Goal: Contribute content: Add original content to the website for others to see

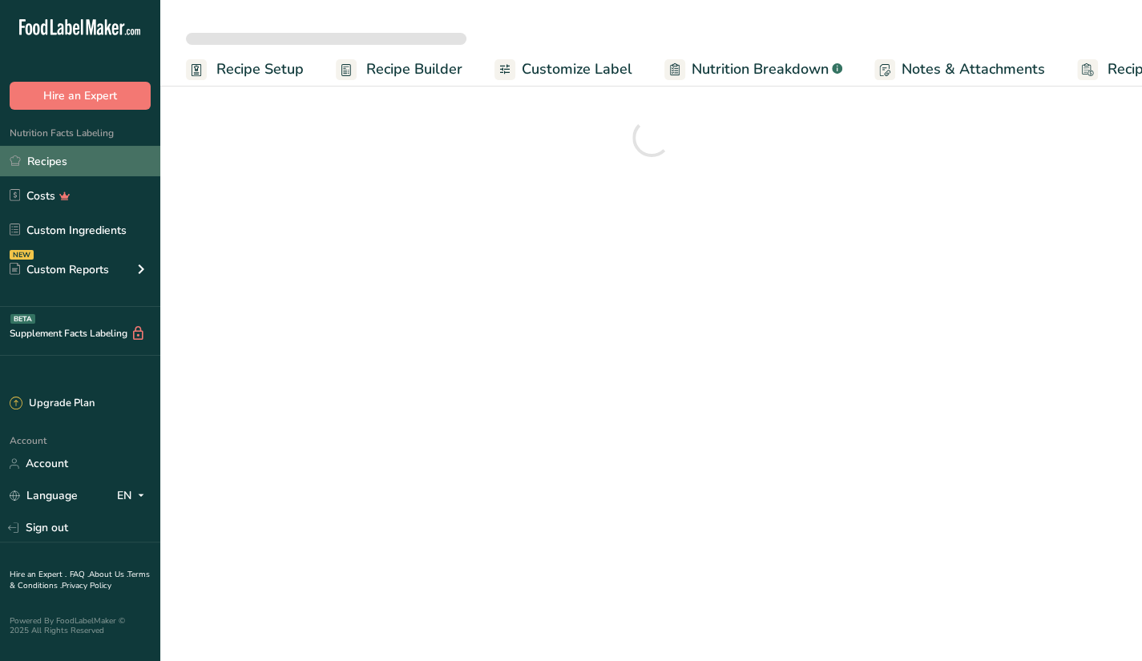
click at [87, 155] on link "Recipes" at bounding box center [80, 161] width 160 height 30
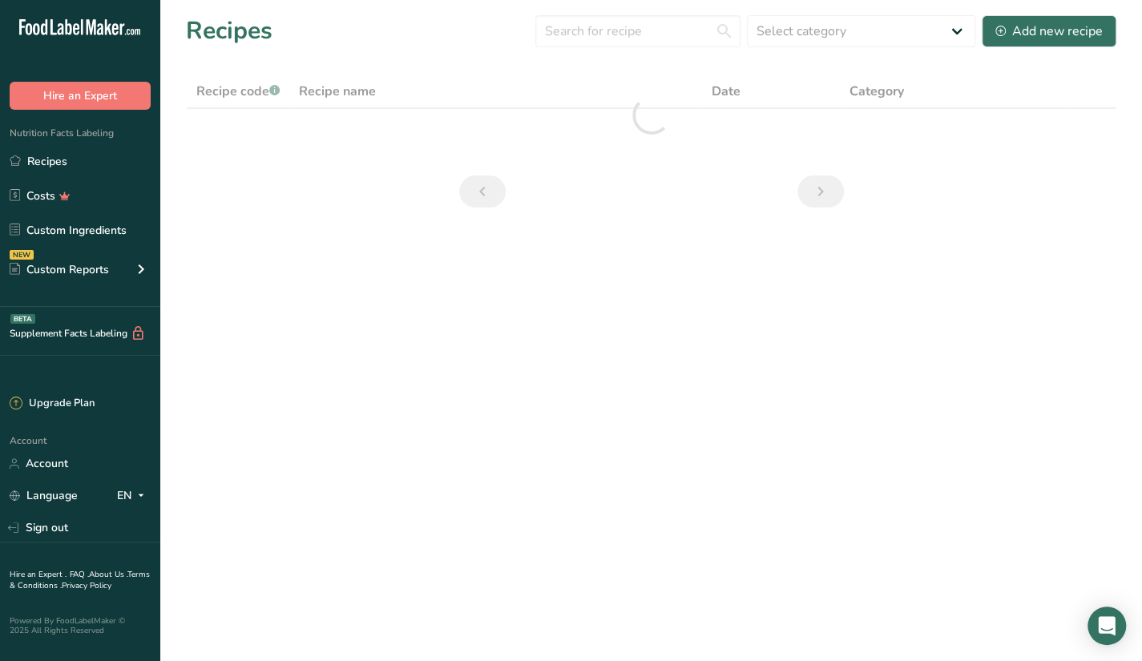
click at [638, 47] on div "Recipes Select category All Baked Goods [GEOGRAPHIC_DATA] Butter Confectionery …" at bounding box center [651, 31] width 931 height 36
click at [639, 41] on input "text" at bounding box center [637, 31] width 205 height 32
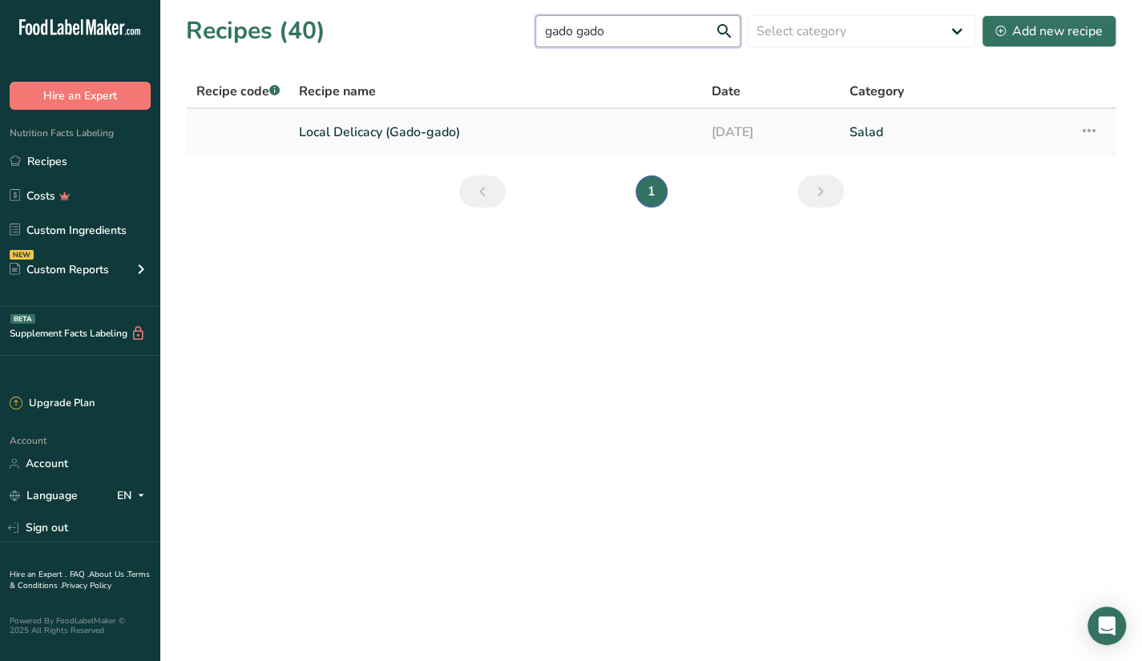
type input "gado gado"
click at [535, 123] on link "Local Delicacy (Gado-gado)" at bounding box center [495, 132] width 393 height 34
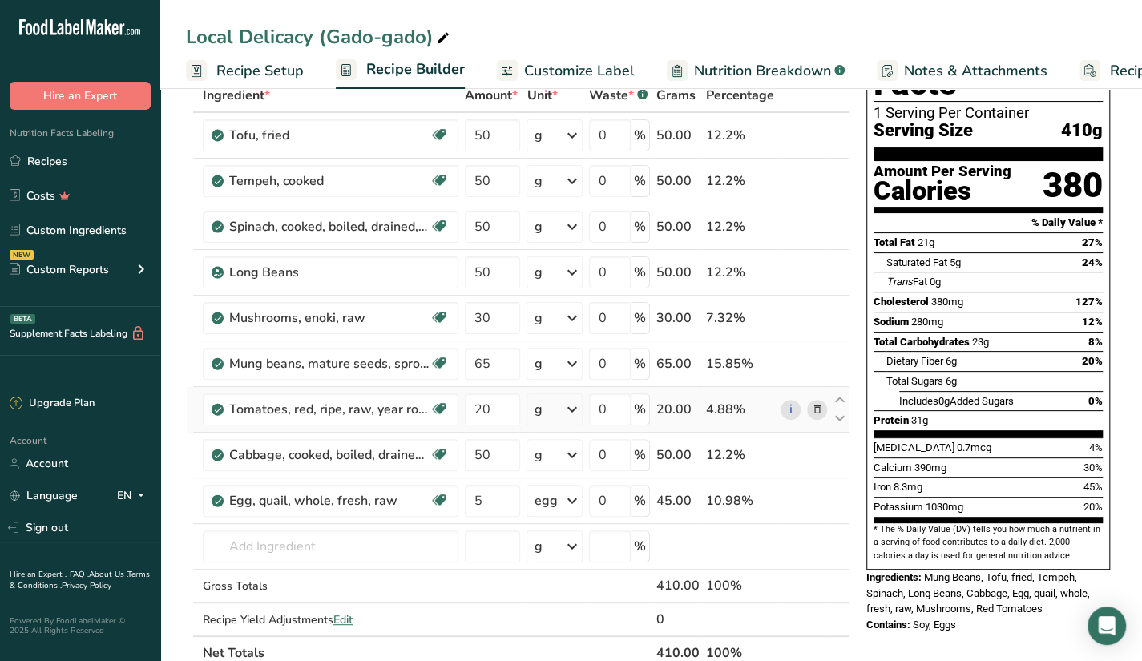
scroll to position [80, 0]
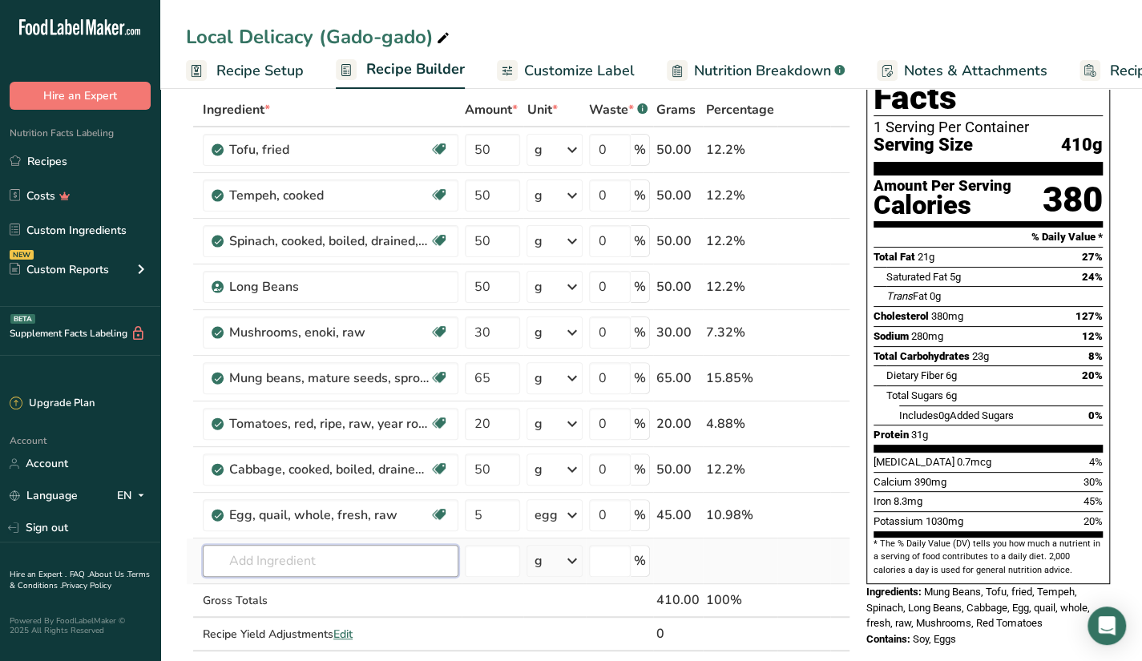
click at [365, 565] on input "text" at bounding box center [331, 561] width 256 height 32
type input "o"
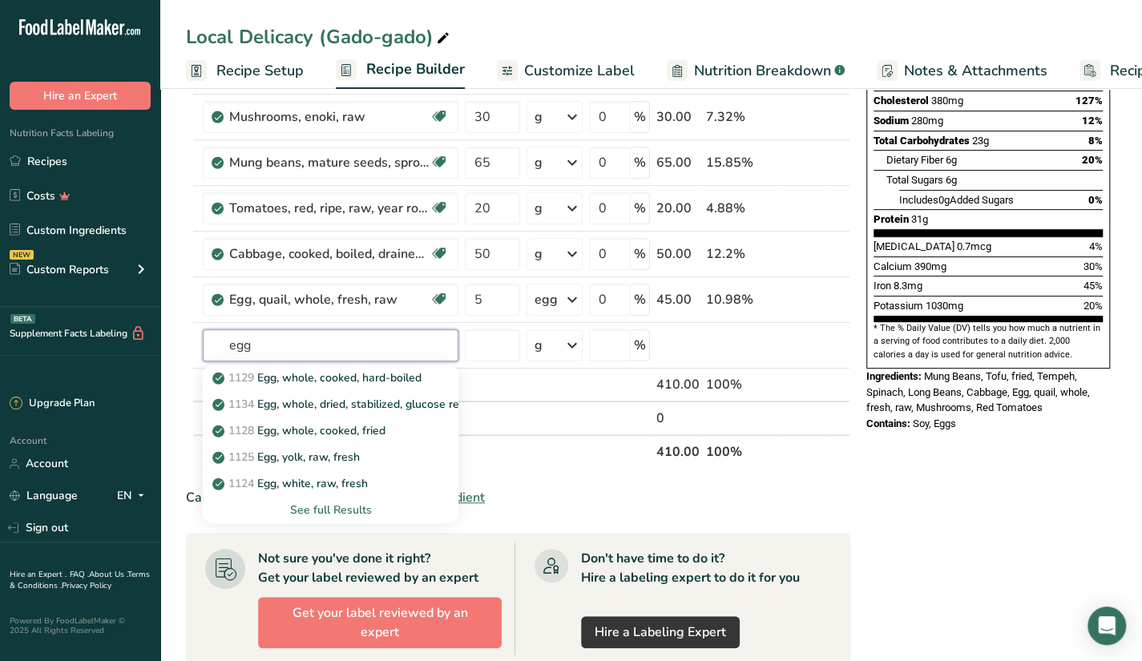
scroll to position [321, 0]
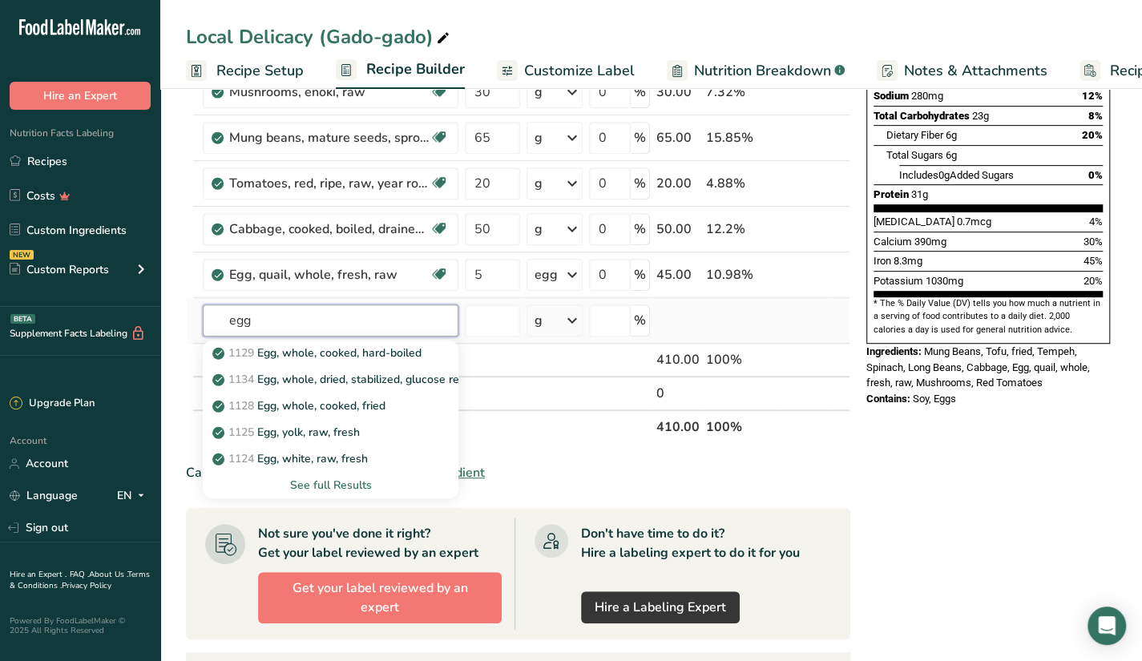
type input "egg"
click at [349, 488] on div "See full Results" at bounding box center [331, 485] width 230 height 17
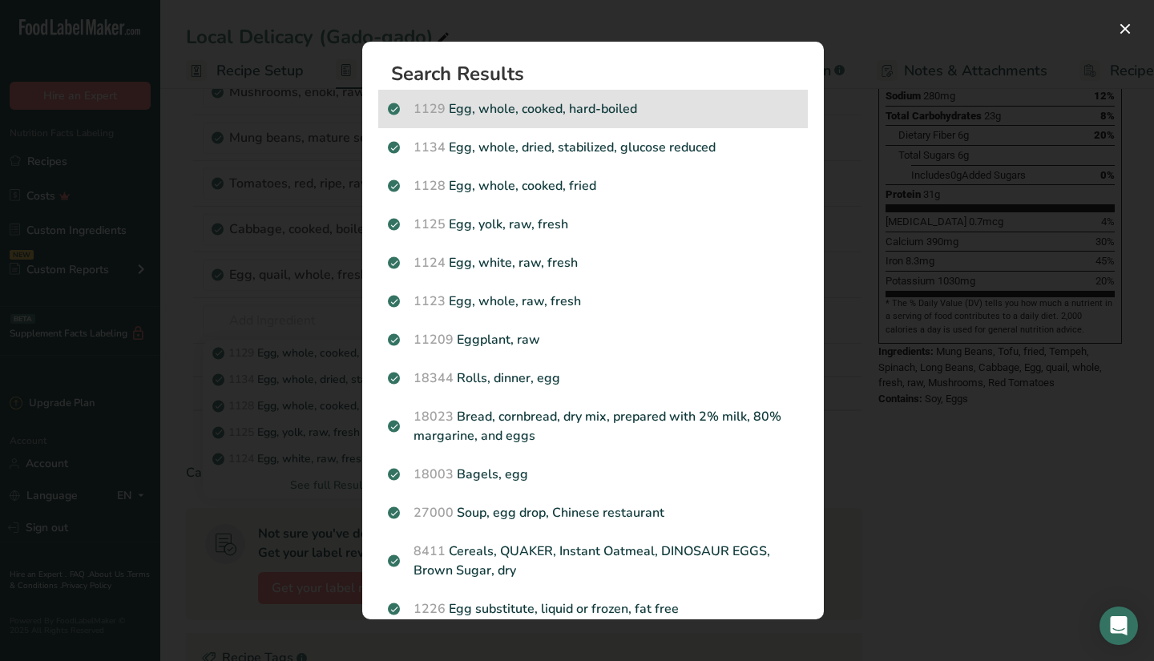
click at [626, 116] on p "1129 Egg, whole, cooked, hard-boiled" at bounding box center [593, 108] width 410 height 19
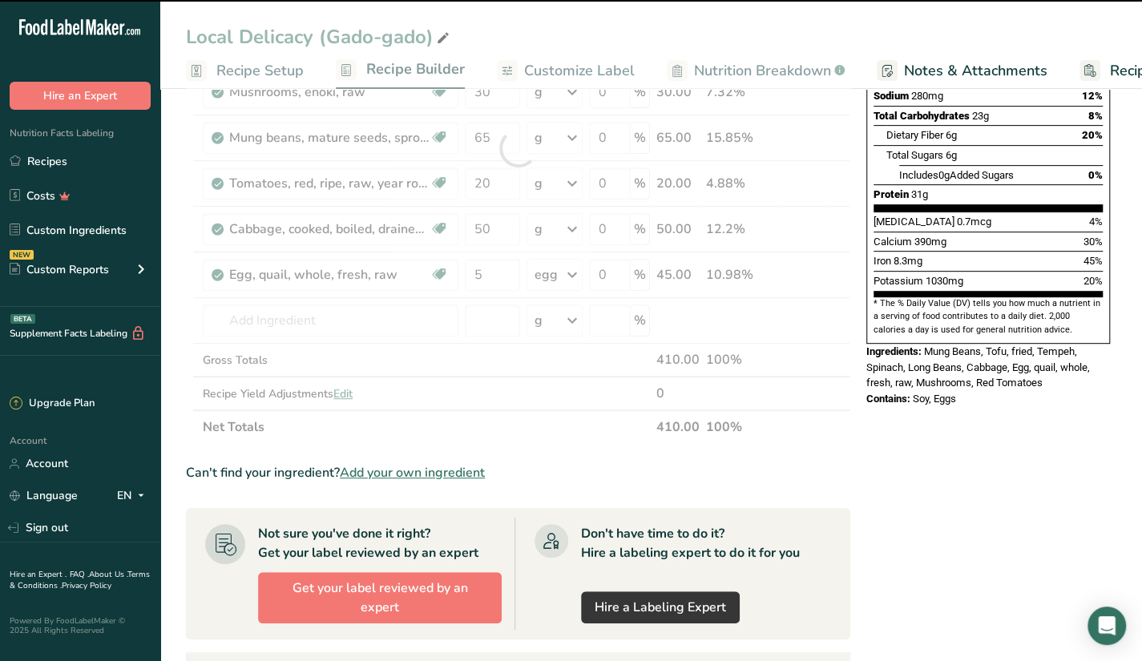
click at [626, 116] on section "Add Ingredients Manage Recipe Delete Recipe Duplicate Recipe Scale Recipe Save …" at bounding box center [651, 469] width 982 height 1412
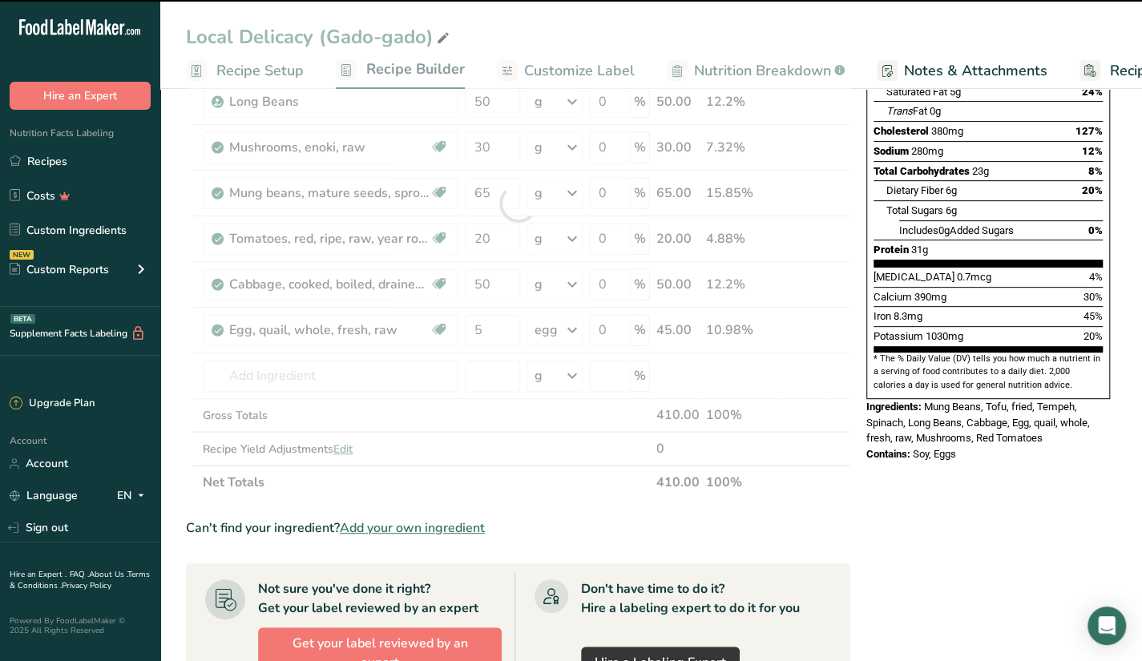
scroll to position [240, 0]
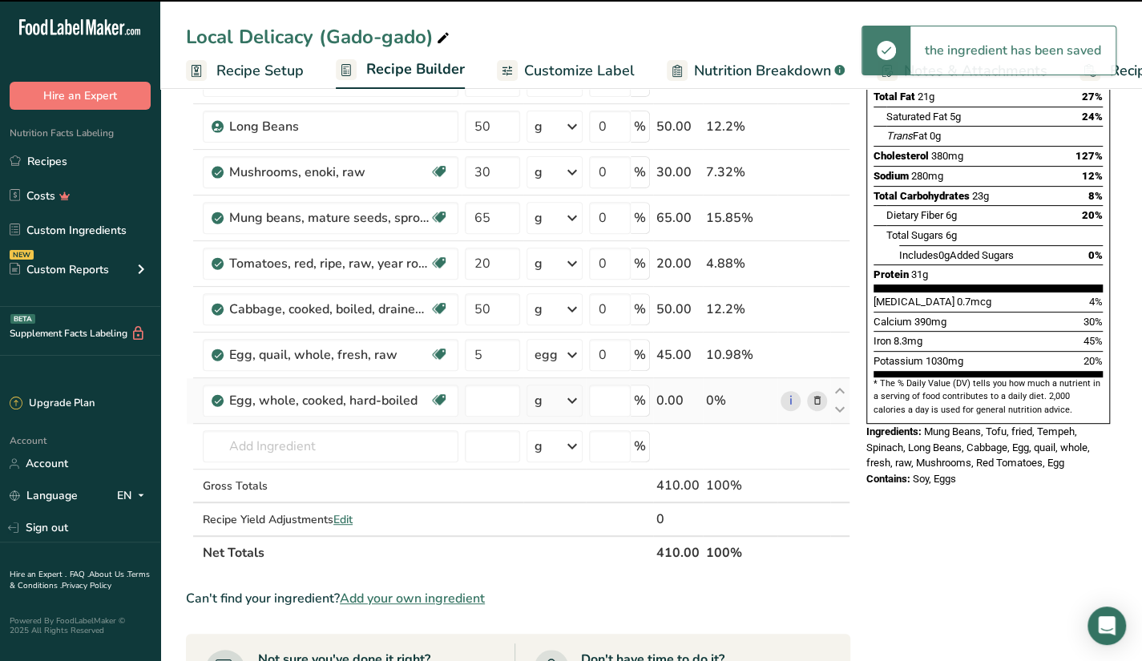
type input "0"
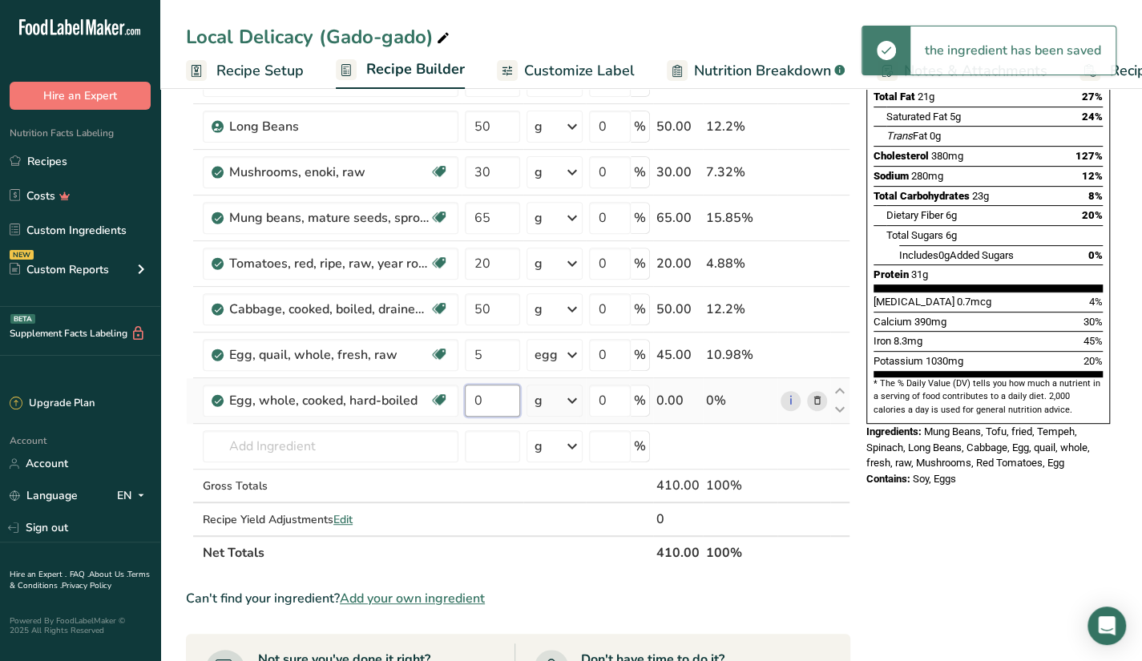
click at [500, 398] on input "0" at bounding box center [492, 401] width 55 height 32
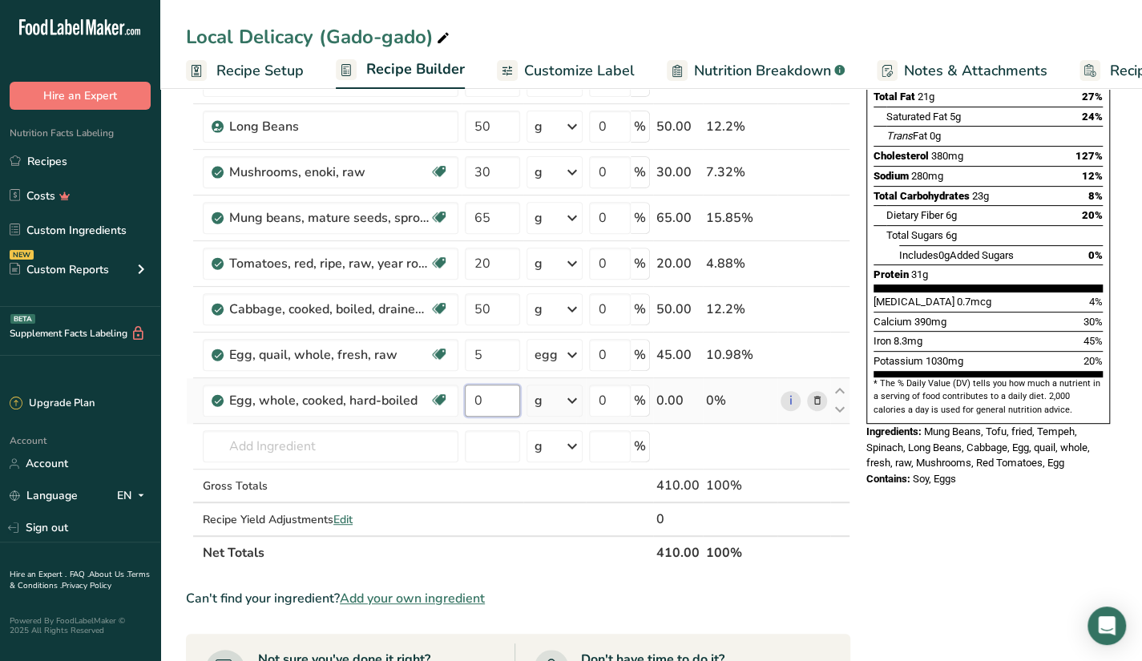
drag, startPoint x: 500, startPoint y: 398, endPoint x: 461, endPoint y: 406, distance: 40.1
click at [462, 406] on td "0" at bounding box center [493, 401] width 62 height 46
type input "1"
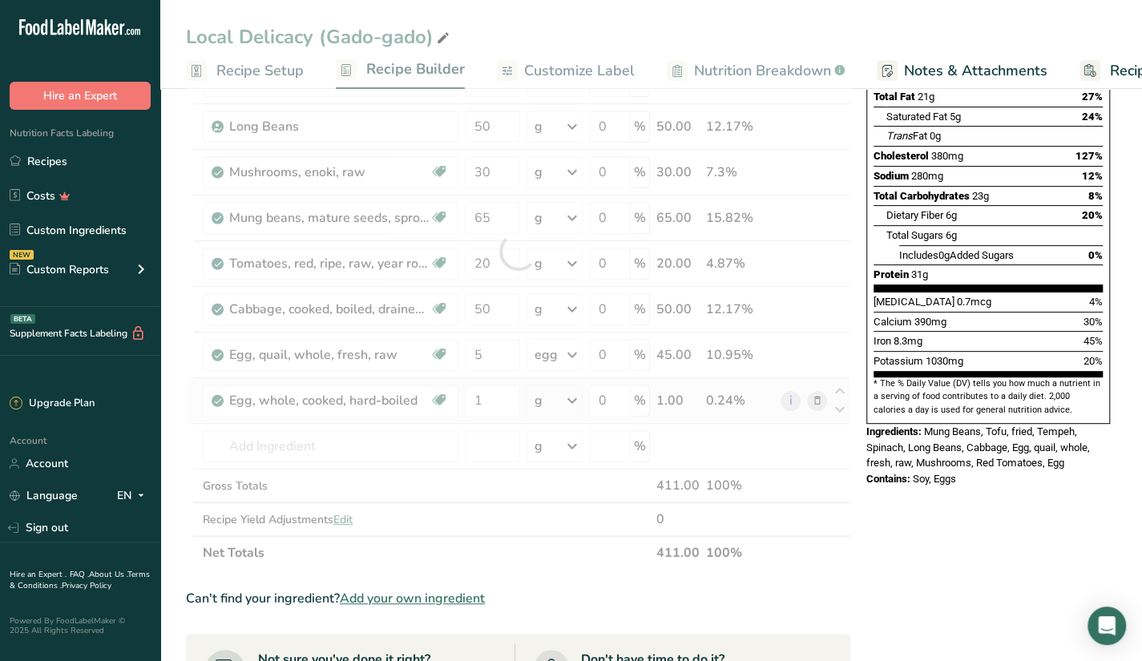
click at [572, 402] on div "Ingredient * Amount * Unit * Waste * .a-a{fill:#347362;}.b-a{fill:#fff;} Grams …" at bounding box center [518, 251] width 665 height 637
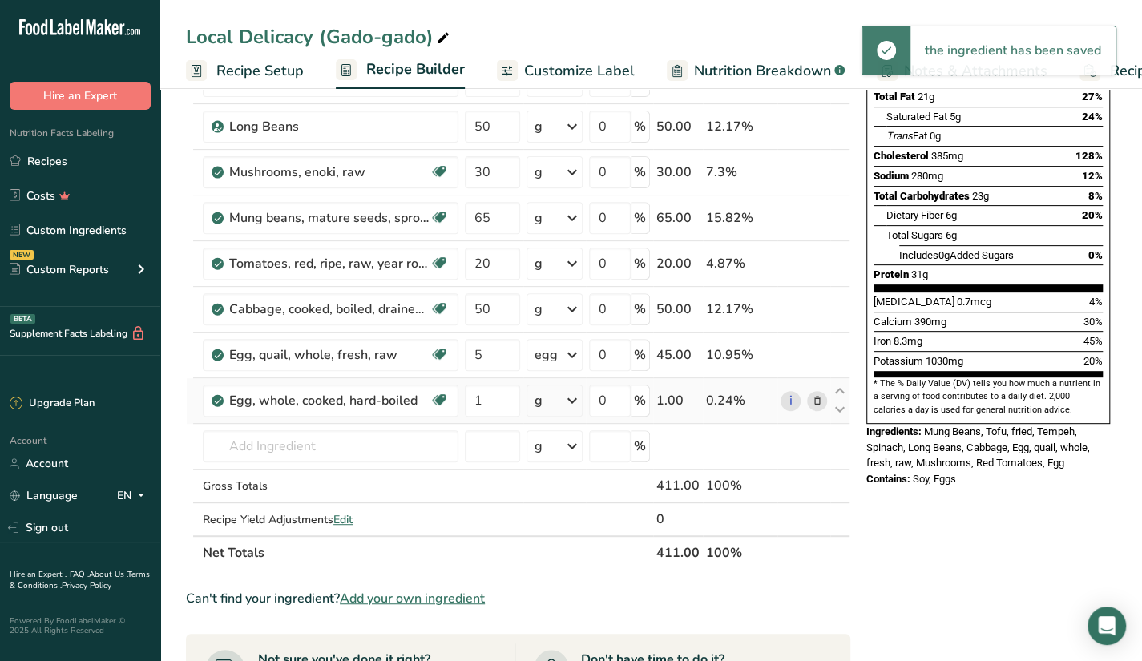
click at [572, 397] on icon at bounding box center [572, 400] width 19 height 29
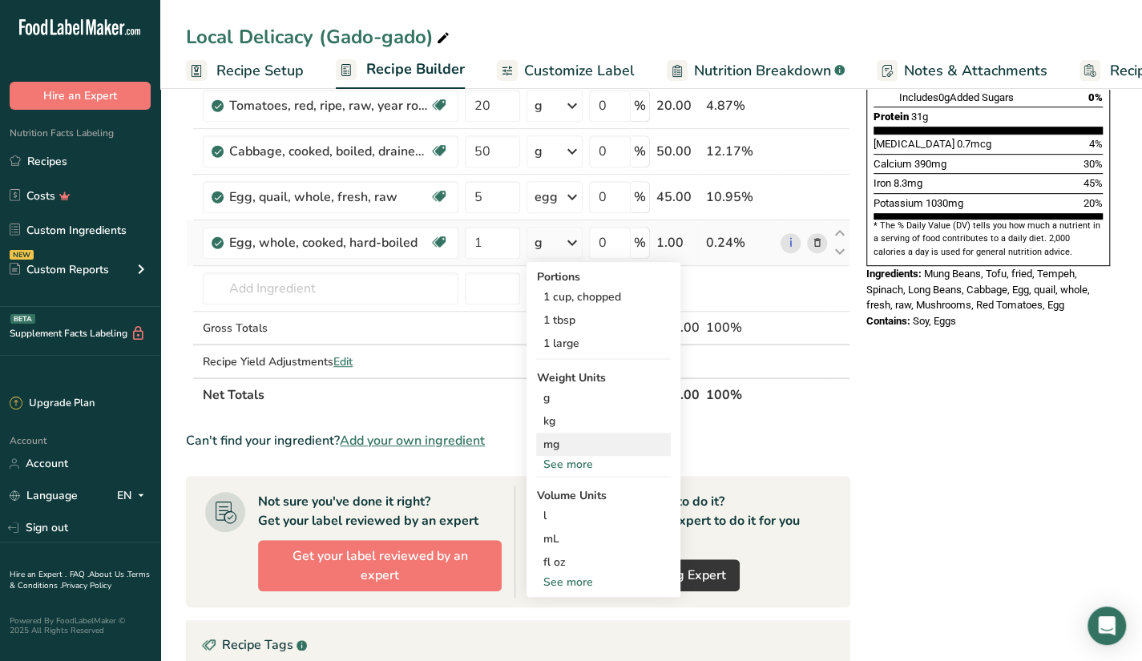
scroll to position [401, 0]
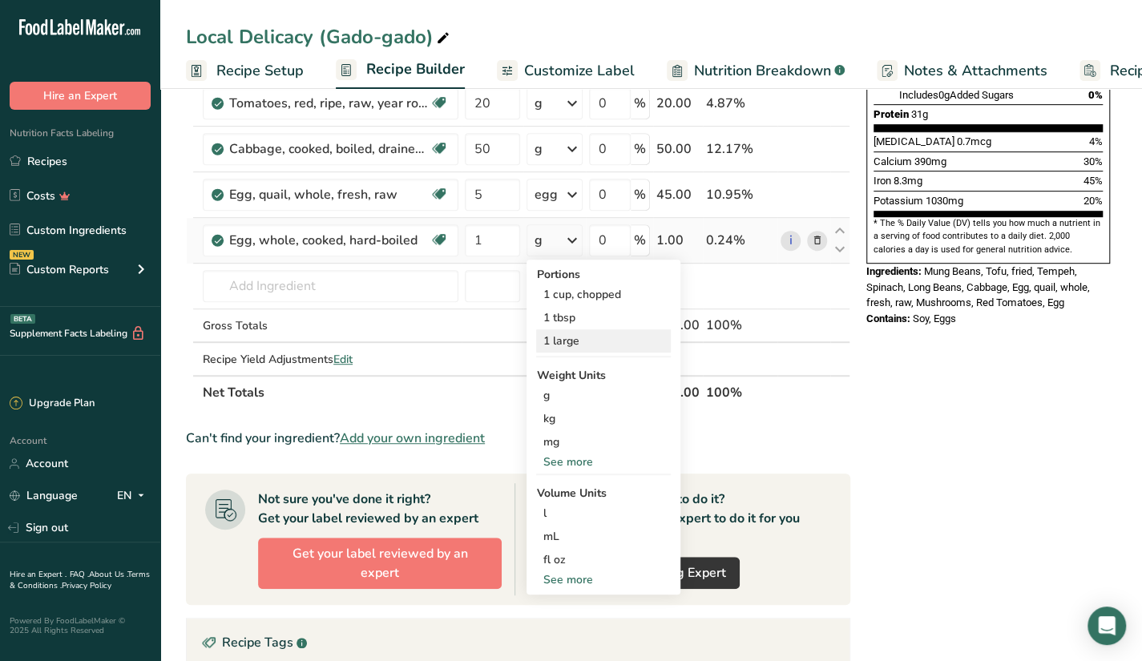
click at [597, 337] on div "1 large" at bounding box center [603, 340] width 135 height 23
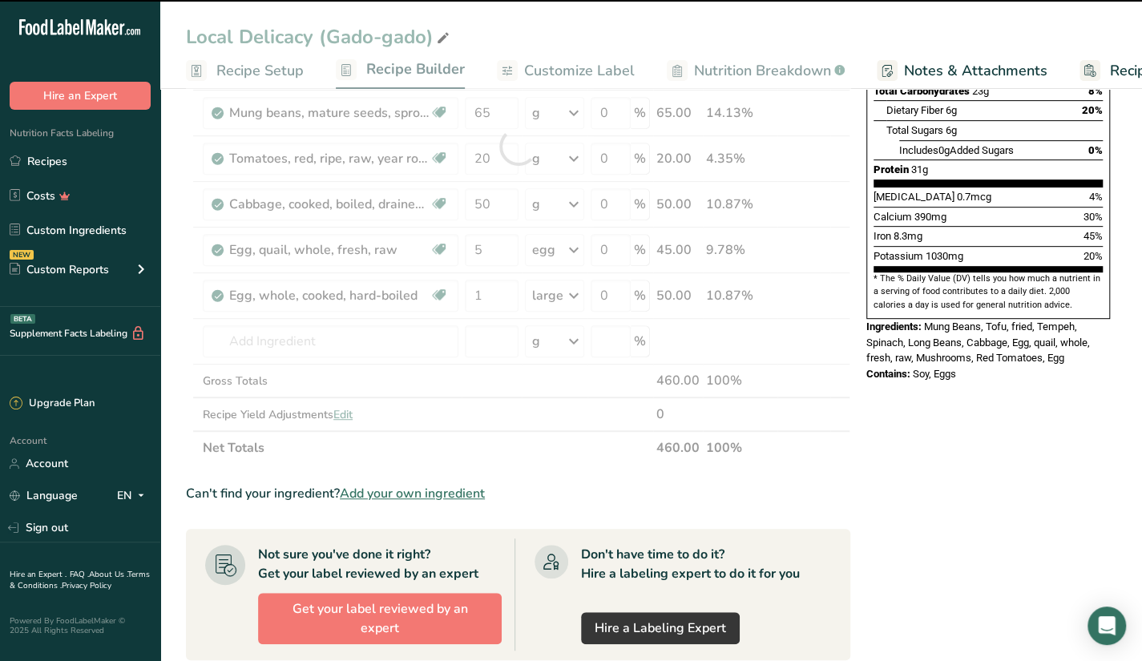
scroll to position [321, 0]
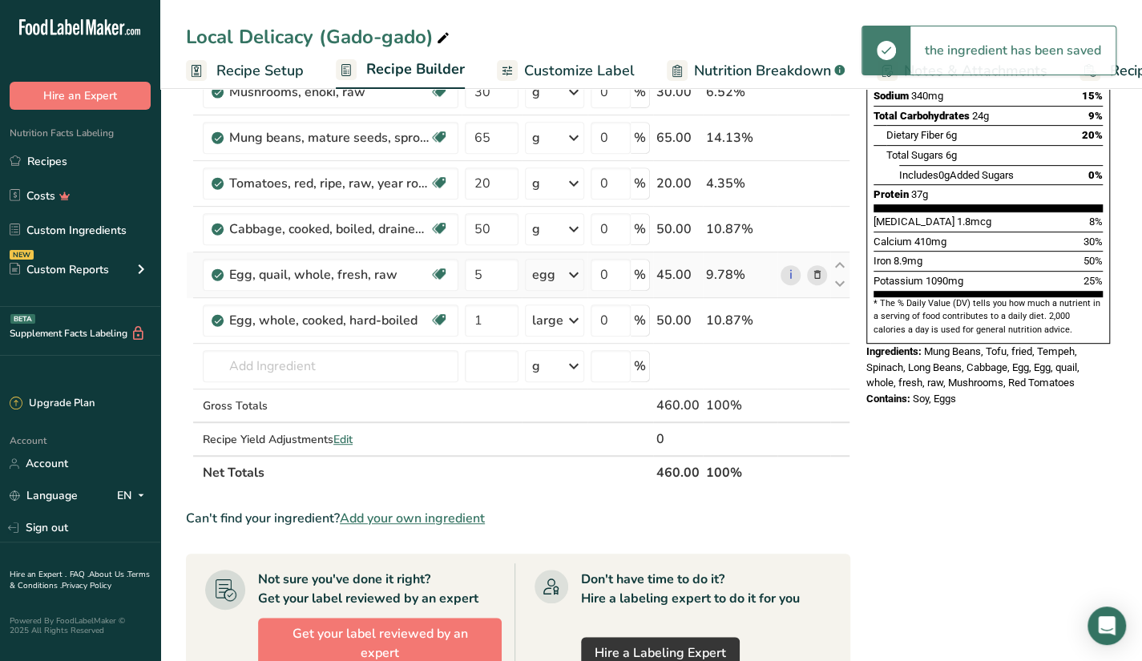
click at [818, 274] on icon at bounding box center [816, 275] width 11 height 17
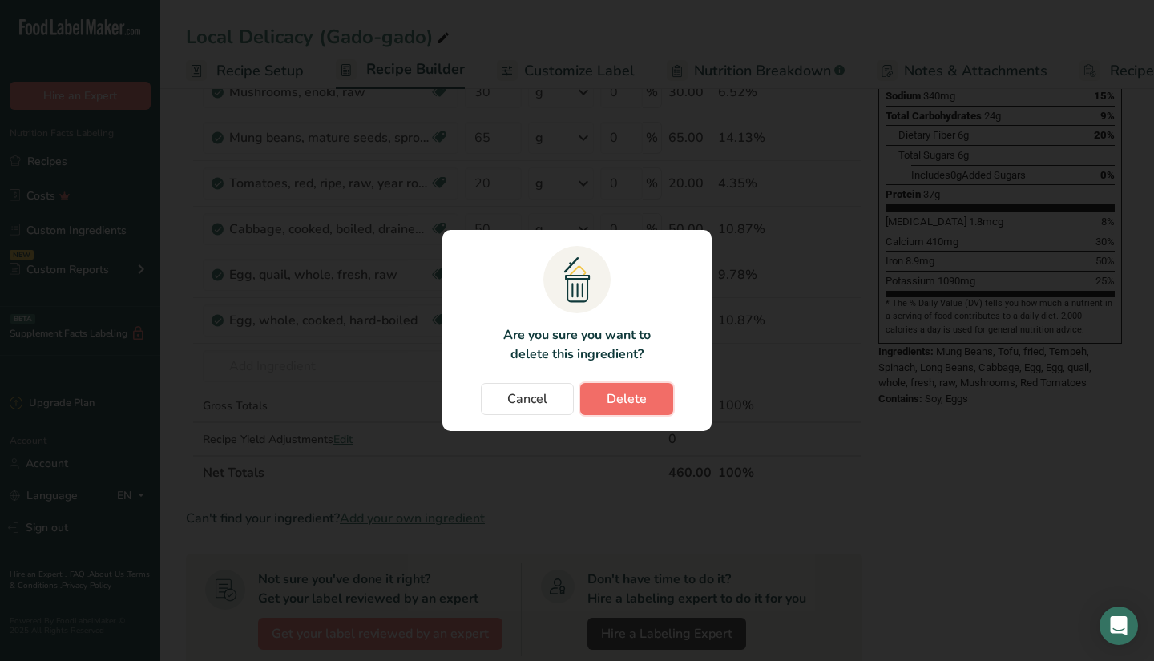
click at [614, 390] on span "Delete" at bounding box center [627, 399] width 40 height 19
type input "1"
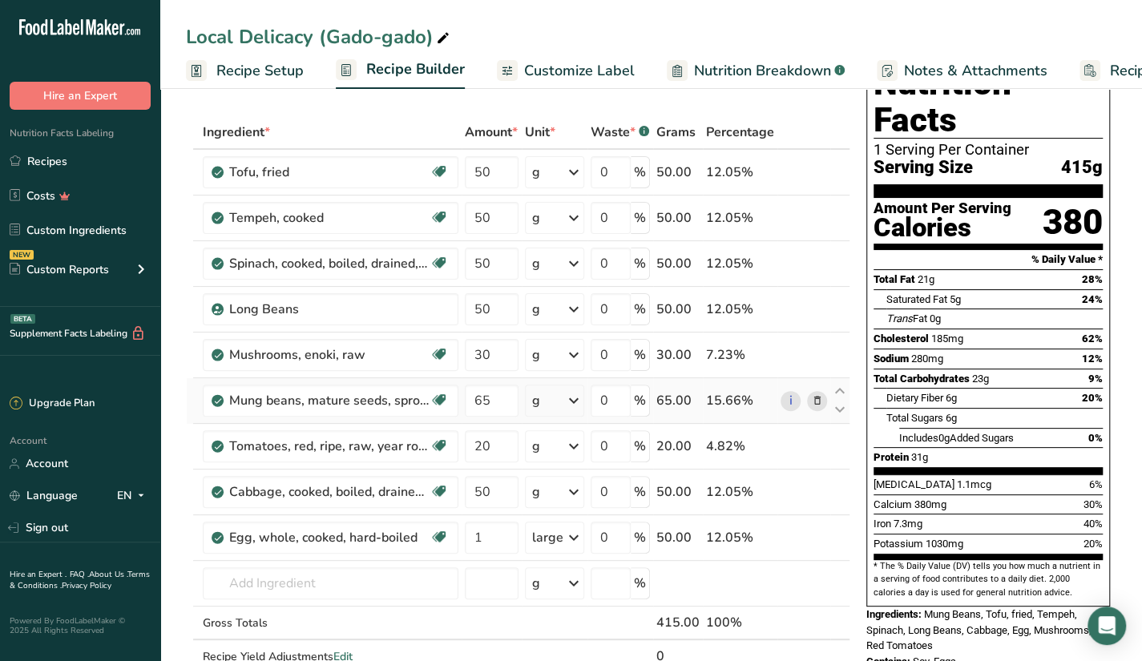
scroll to position [80, 0]
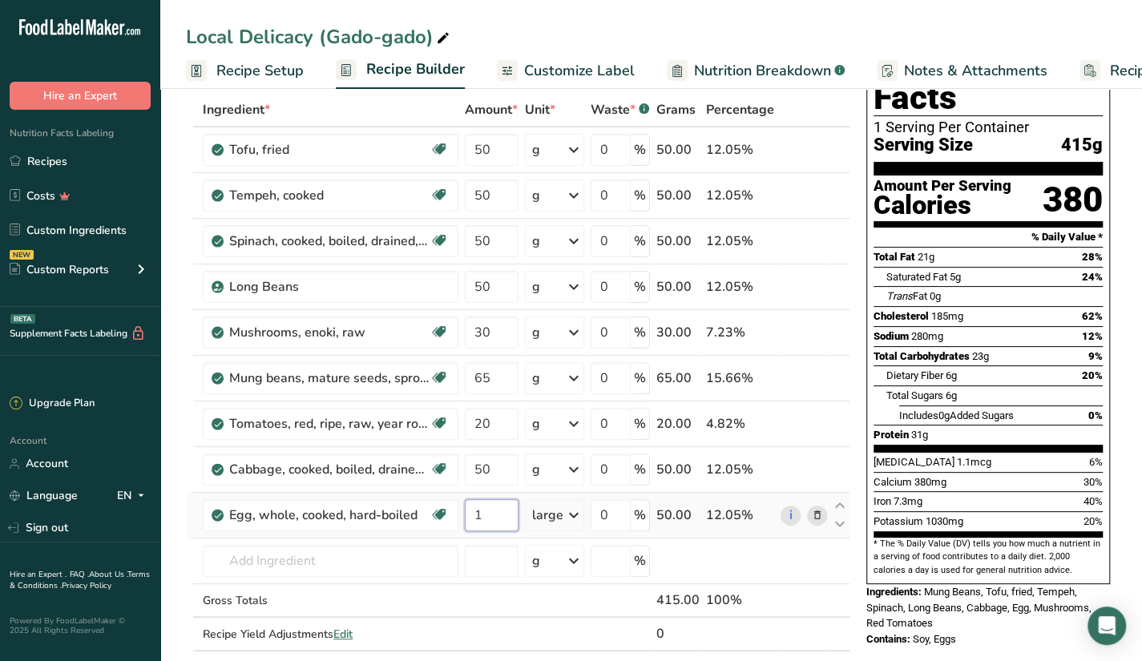
drag, startPoint x: 514, startPoint y: 509, endPoint x: 467, endPoint y: 526, distance: 49.4
click at [467, 526] on input "1" at bounding box center [492, 515] width 54 height 32
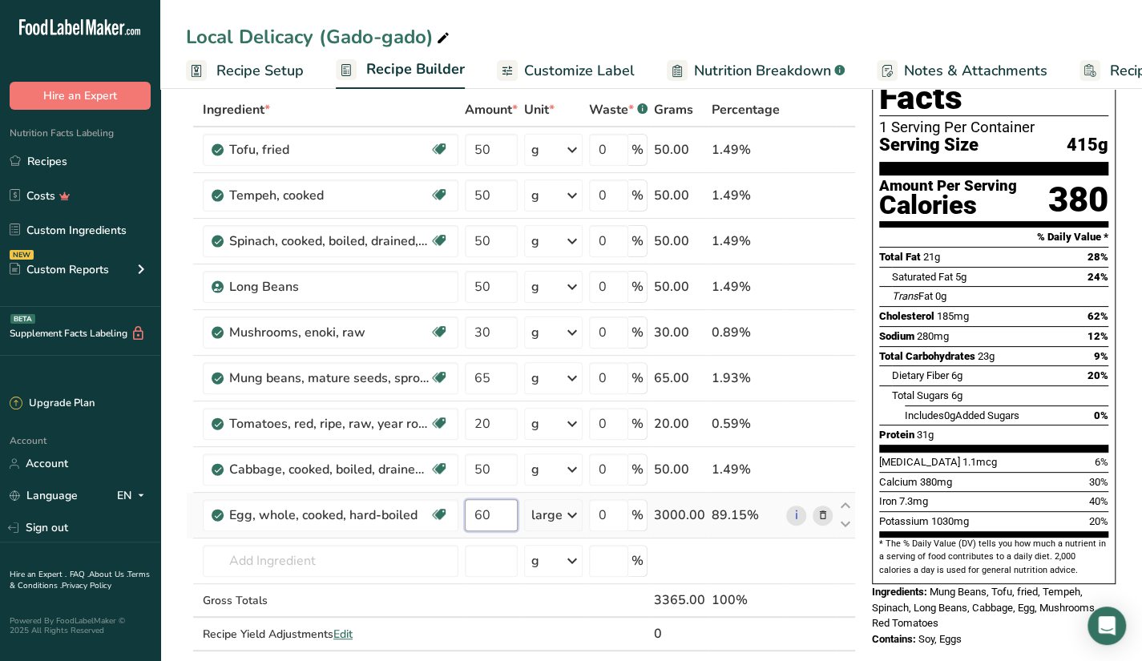
type input "60"
click at [568, 519] on div "Ingredient * Amount * Unit * Waste * .a-a{fill:#347362;}.b-a{fill:#fff;} Grams …" at bounding box center [521, 389] width 670 height 592
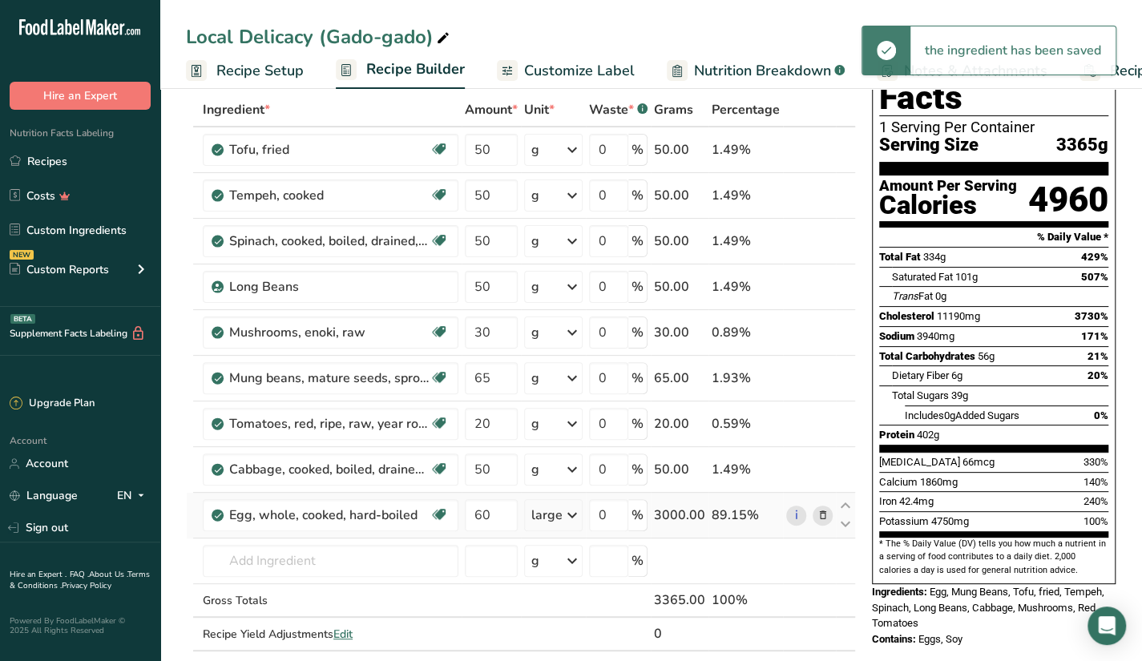
click at [571, 513] on icon at bounding box center [572, 515] width 19 height 29
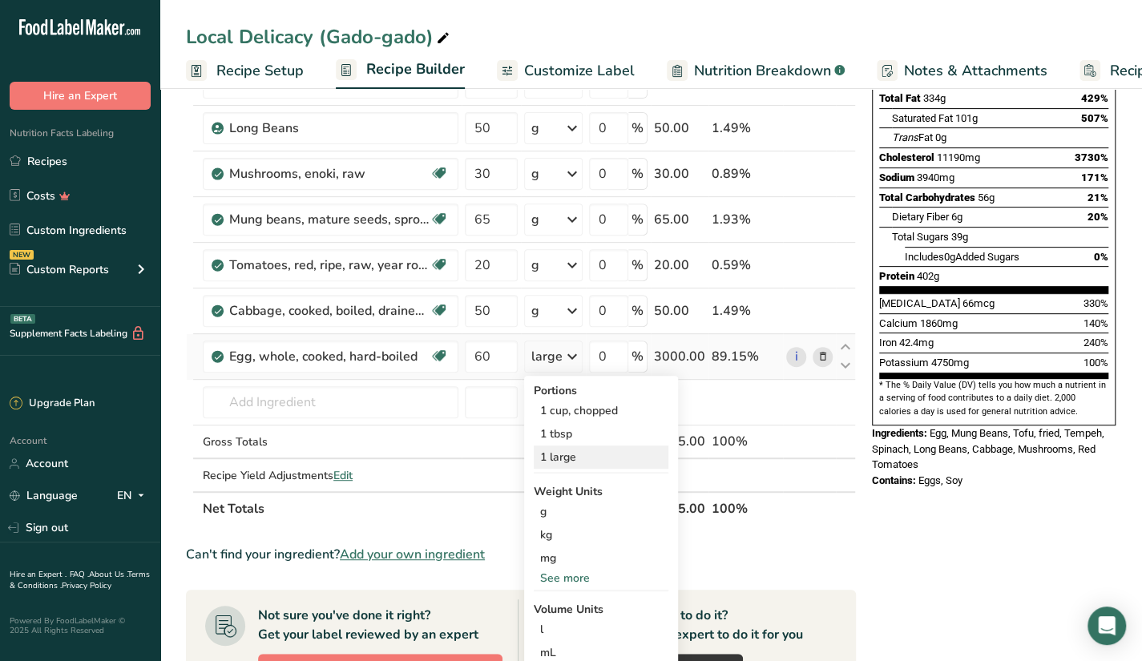
scroll to position [240, 0]
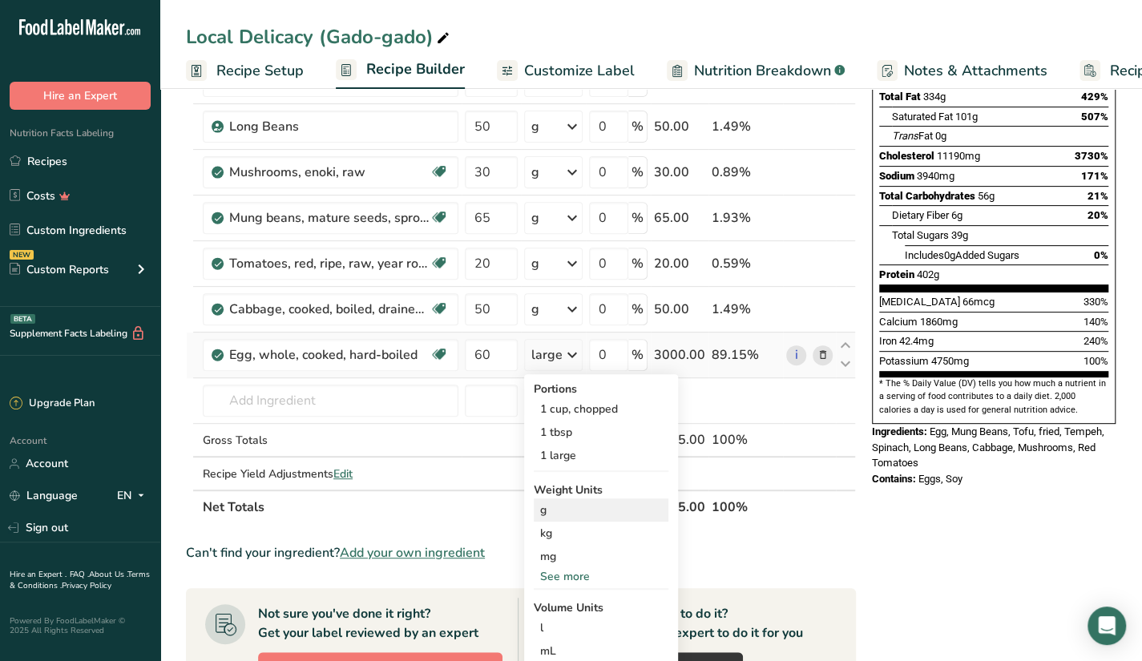
click at [572, 510] on div "g" at bounding box center [601, 510] width 135 height 23
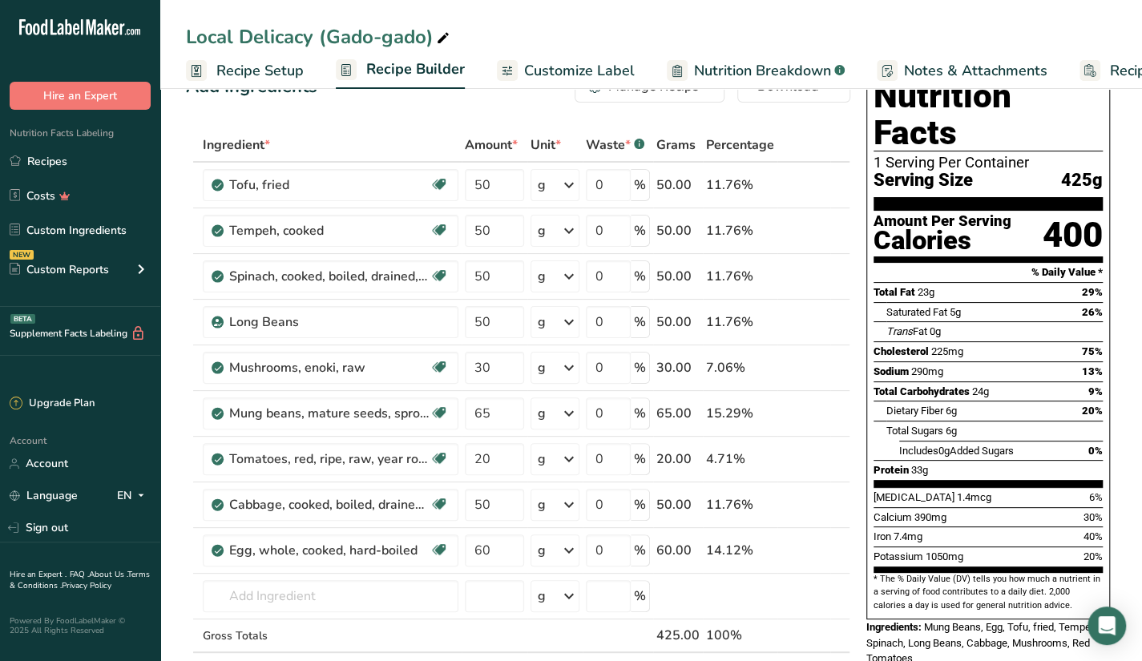
scroll to position [80, 0]
